Goal: Task Accomplishment & Management: Manage account settings

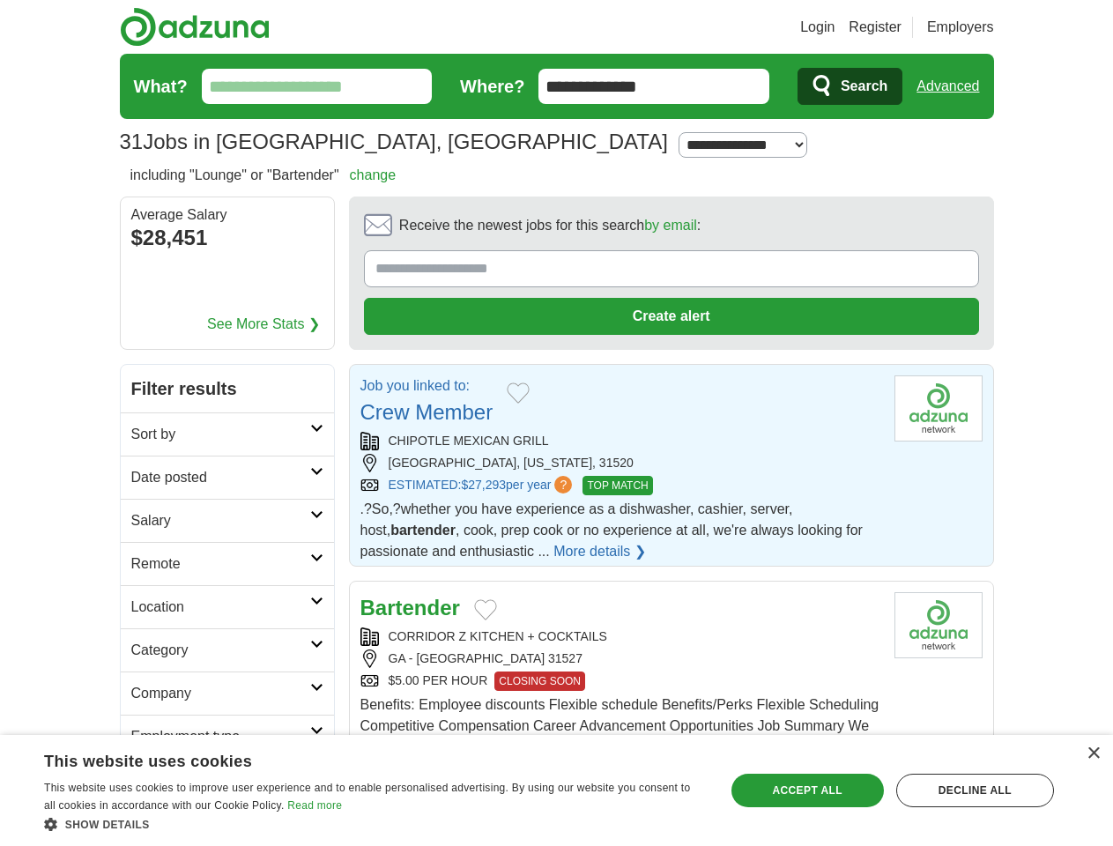
click at [834, 27] on link "Login" at bounding box center [817, 27] width 34 height 21
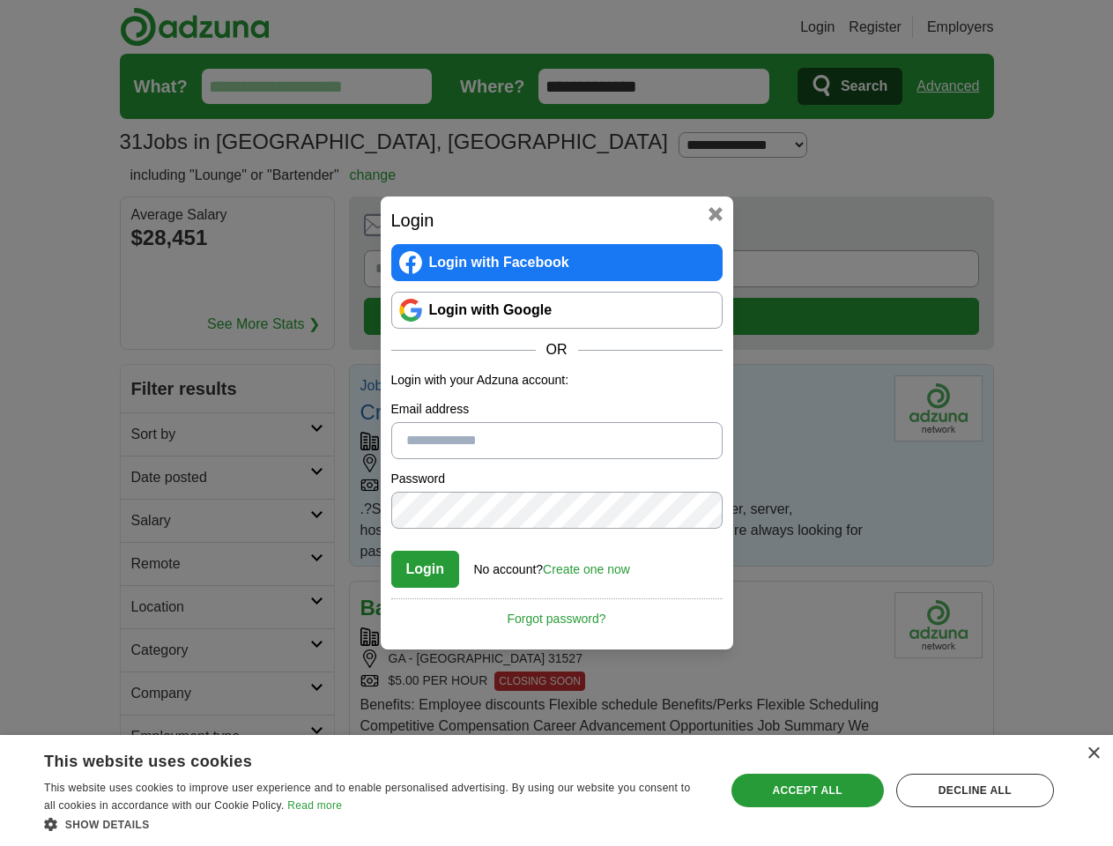
click at [980, 27] on div "Login Login with Facebook Login with Google OR Login with your Adzuna account: …" at bounding box center [556, 423] width 1113 height 846
click at [954, 86] on div "Login Login with Facebook Login with Google OR Login with your Adzuna account: …" at bounding box center [556, 423] width 1113 height 846
click at [212, 240] on div "Login Login with Facebook Login with Google OR Login with your Adzuna account: …" at bounding box center [556, 423] width 1113 height 846
click at [622, 230] on h2 "Login" at bounding box center [556, 220] width 331 height 26
click at [1030, 231] on div "Login Login with Facebook Login with Google OR Login with your Adzuna account: …" at bounding box center [556, 423] width 1113 height 846
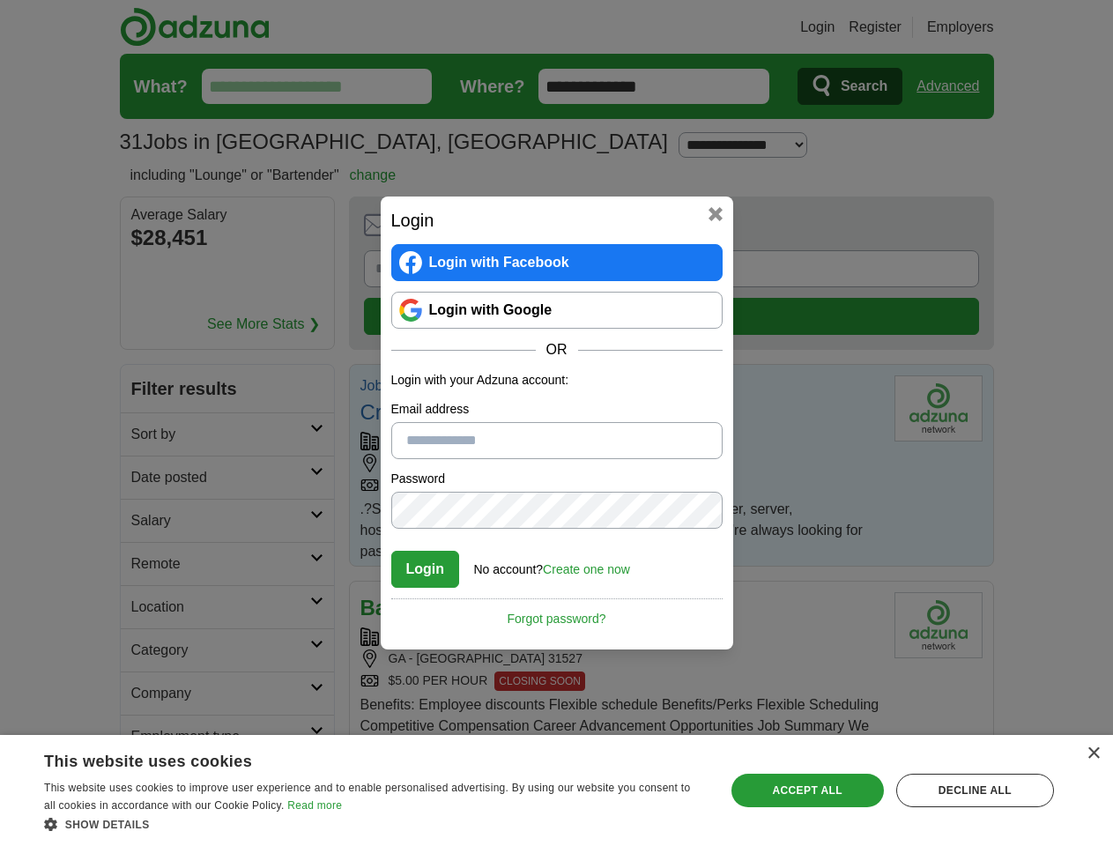
click at [148, 349] on div "Login Login with Facebook Login with Google OR Login with your Adzuna account: …" at bounding box center [556, 423] width 1113 height 846
click at [148, 392] on div "Login Login with Facebook Login with Google OR Login with your Adzuna account: …" at bounding box center [556, 423] width 1113 height 846
click at [148, 435] on div "Login Login with Facebook Login with Google OR Login with your Adzuna account: …" at bounding box center [556, 423] width 1113 height 846
click at [148, 478] on div "Login Login with Facebook Login with Google OR Login with your Adzuna account: …" at bounding box center [556, 423] width 1113 height 846
